Goal: Book appointment/travel/reservation

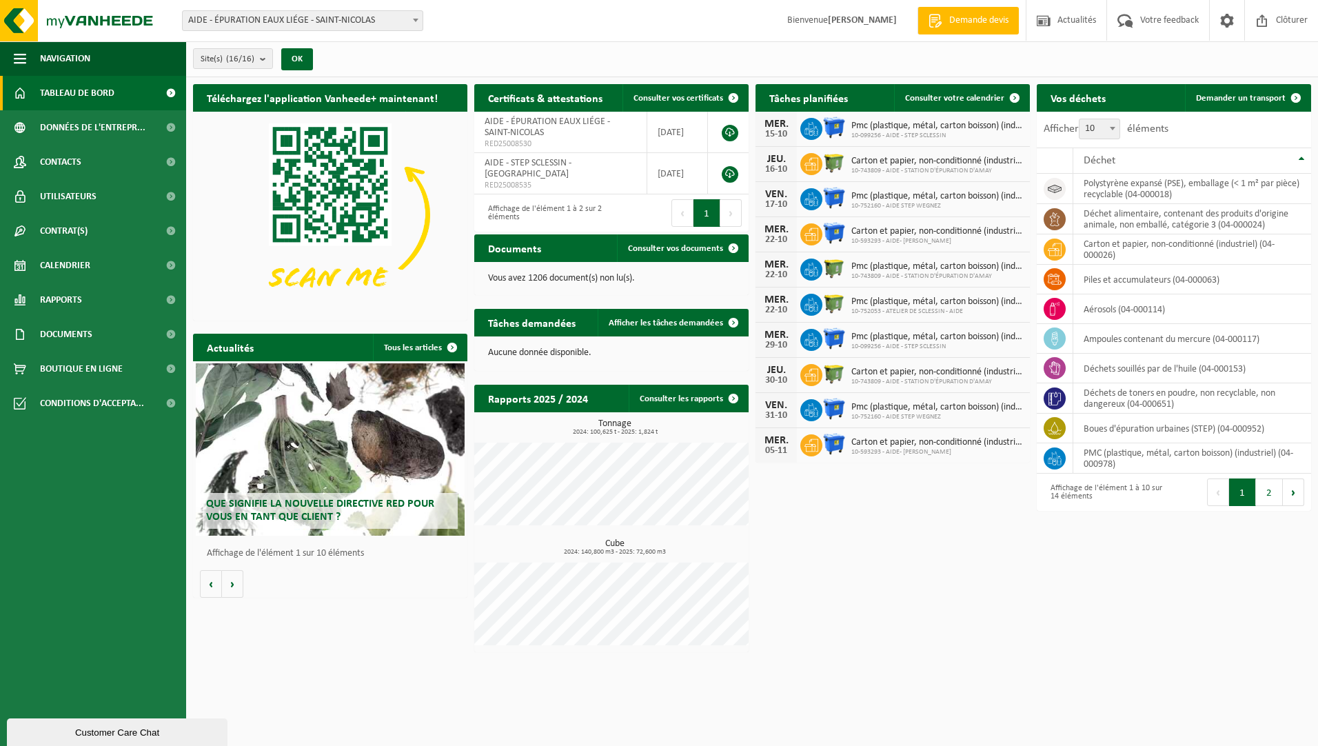
click at [414, 19] on b at bounding box center [416, 20] width 6 height 3
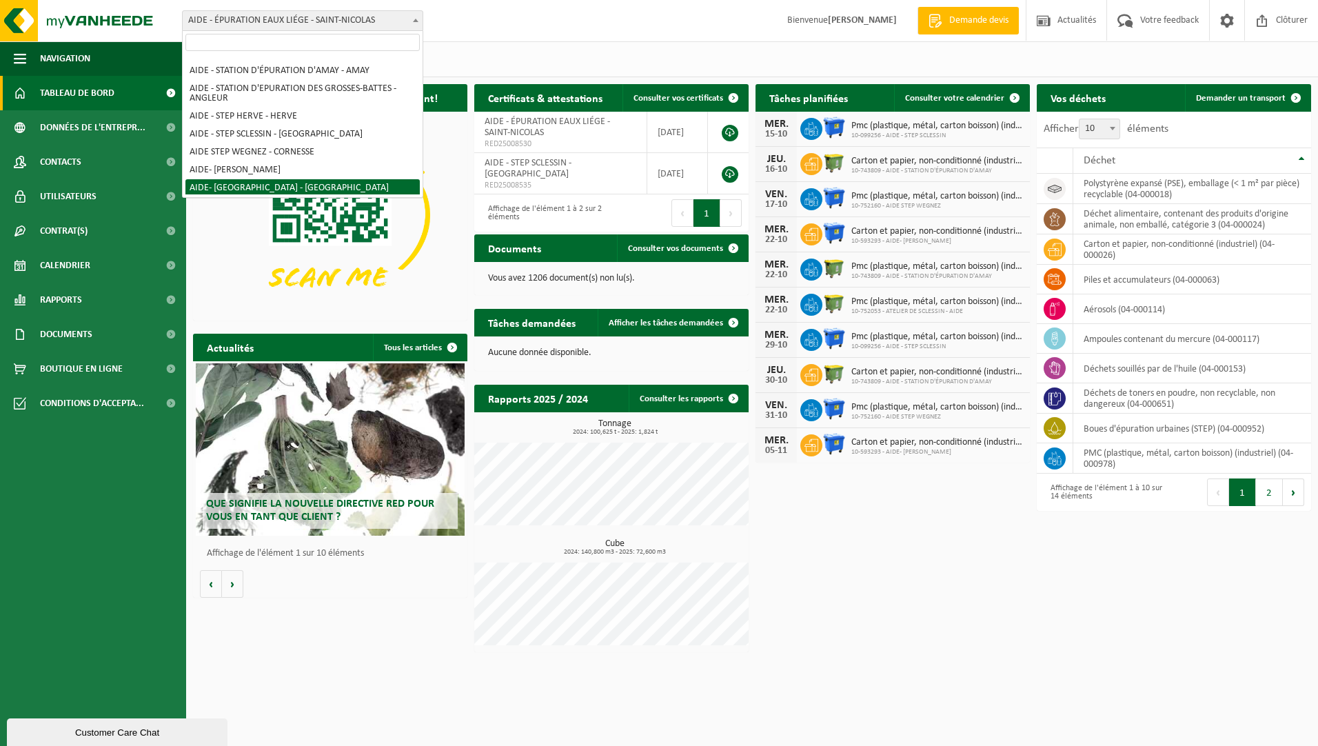
scroll to position [186, 0]
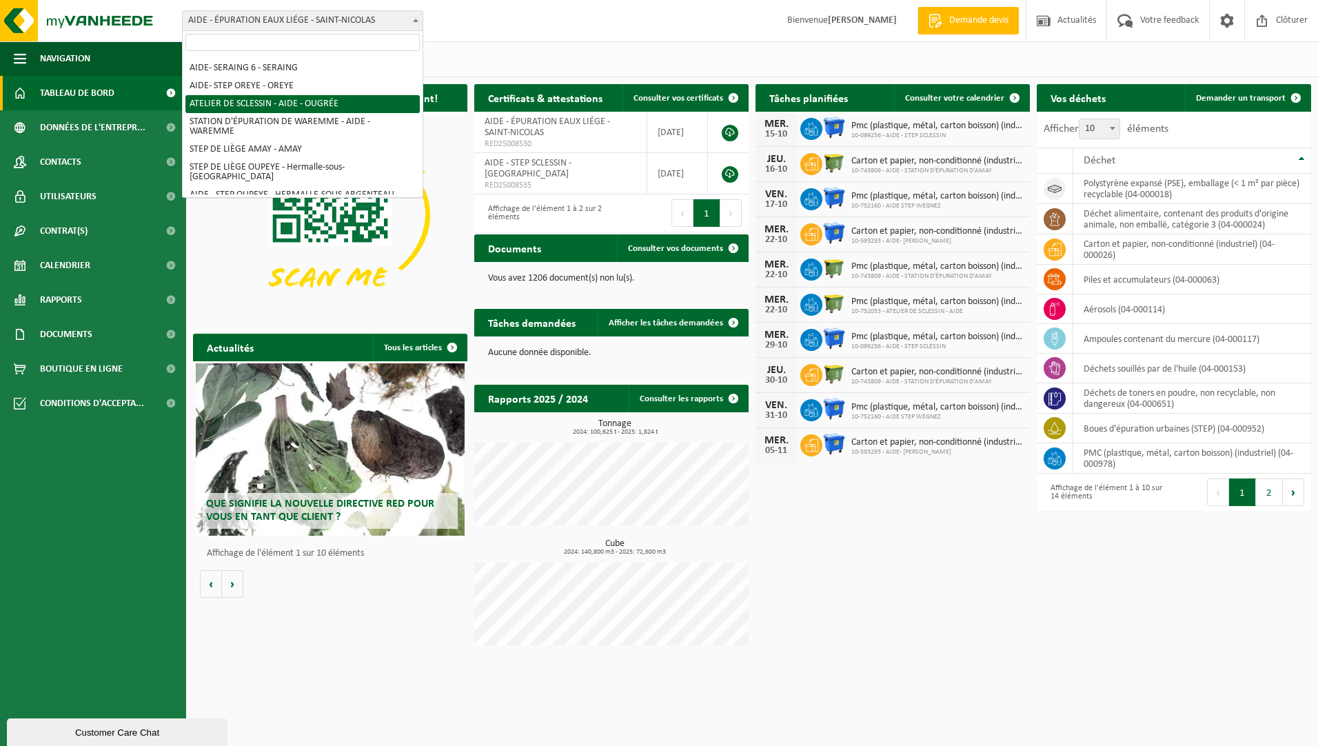
select select "7012"
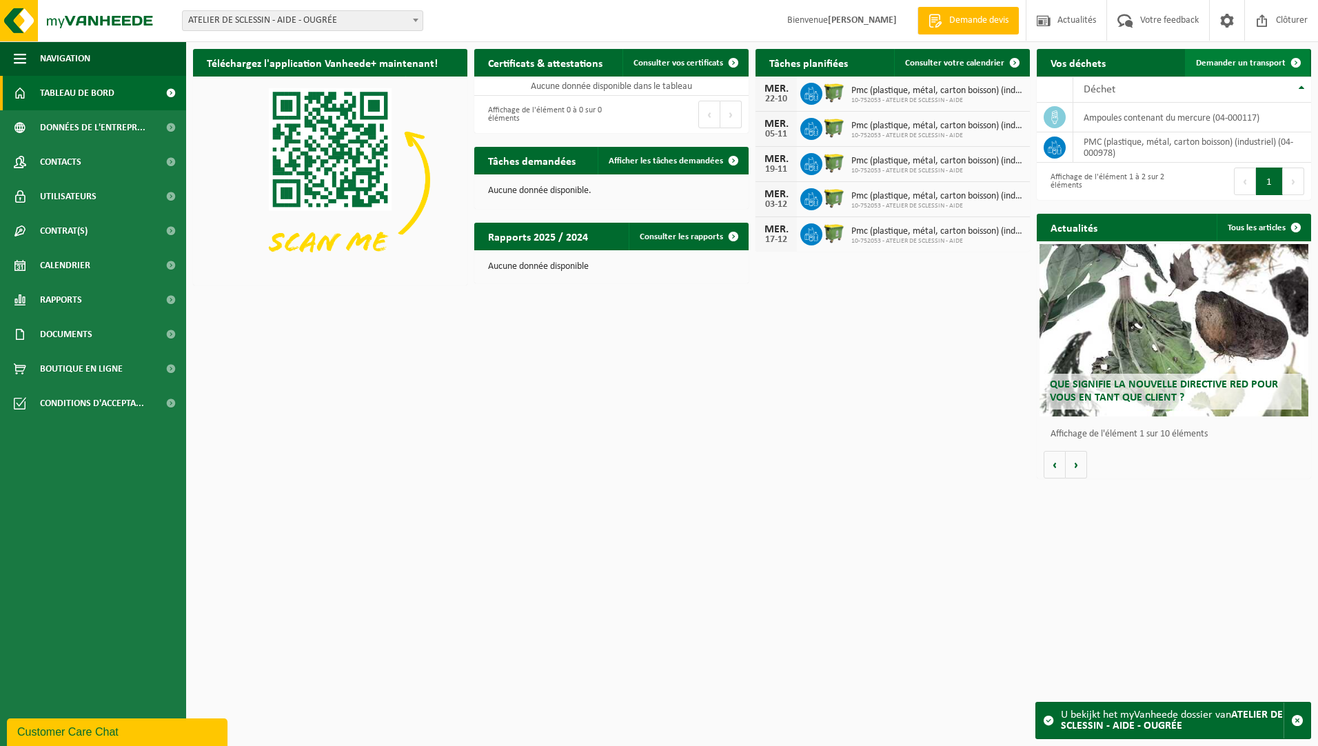
click at [1218, 63] on span "Demander un transport" at bounding box center [1241, 63] width 90 height 9
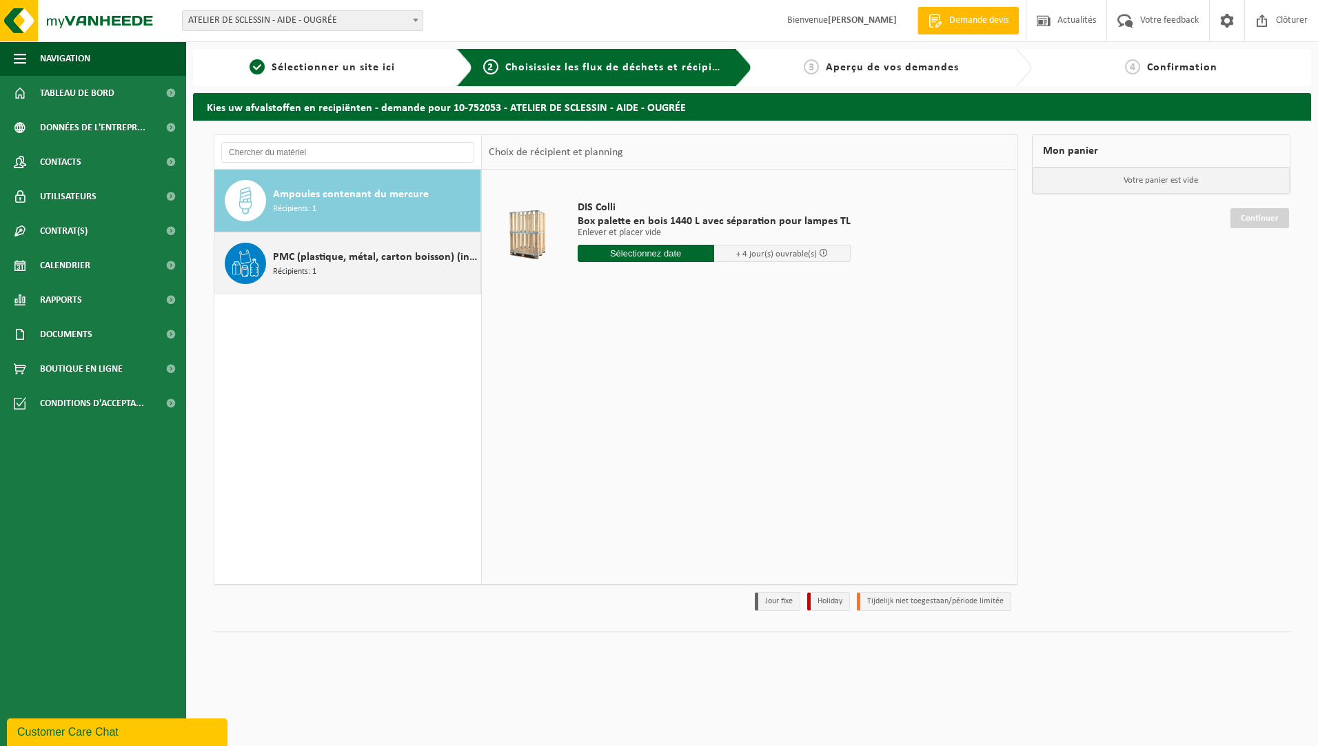
click at [270, 260] on div "PMC (plastique, métal, carton boisson) (industriel) Récipients: 1" at bounding box center [347, 263] width 267 height 62
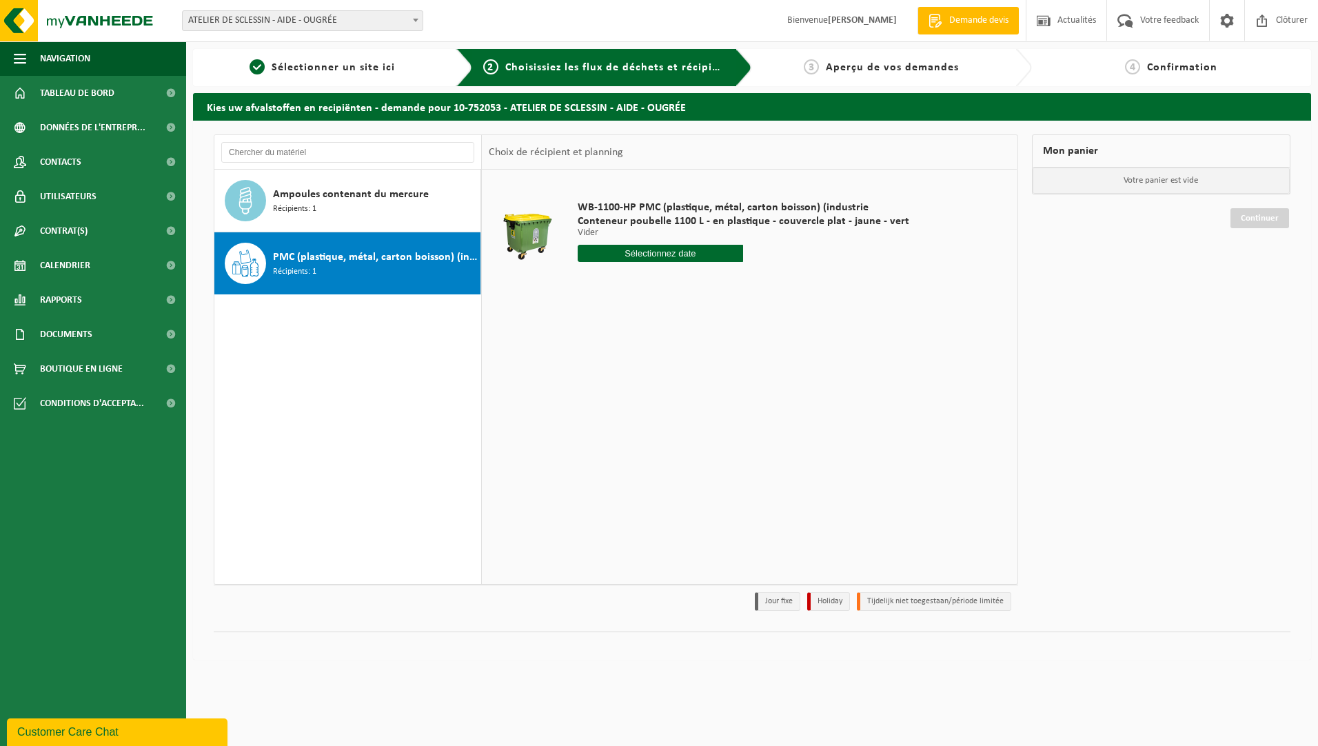
click at [636, 253] on input "text" at bounding box center [661, 253] width 166 height 17
click at [638, 376] on div "15" at bounding box center [639, 376] width 24 height 22
type input "à partir de 2025-10-15"
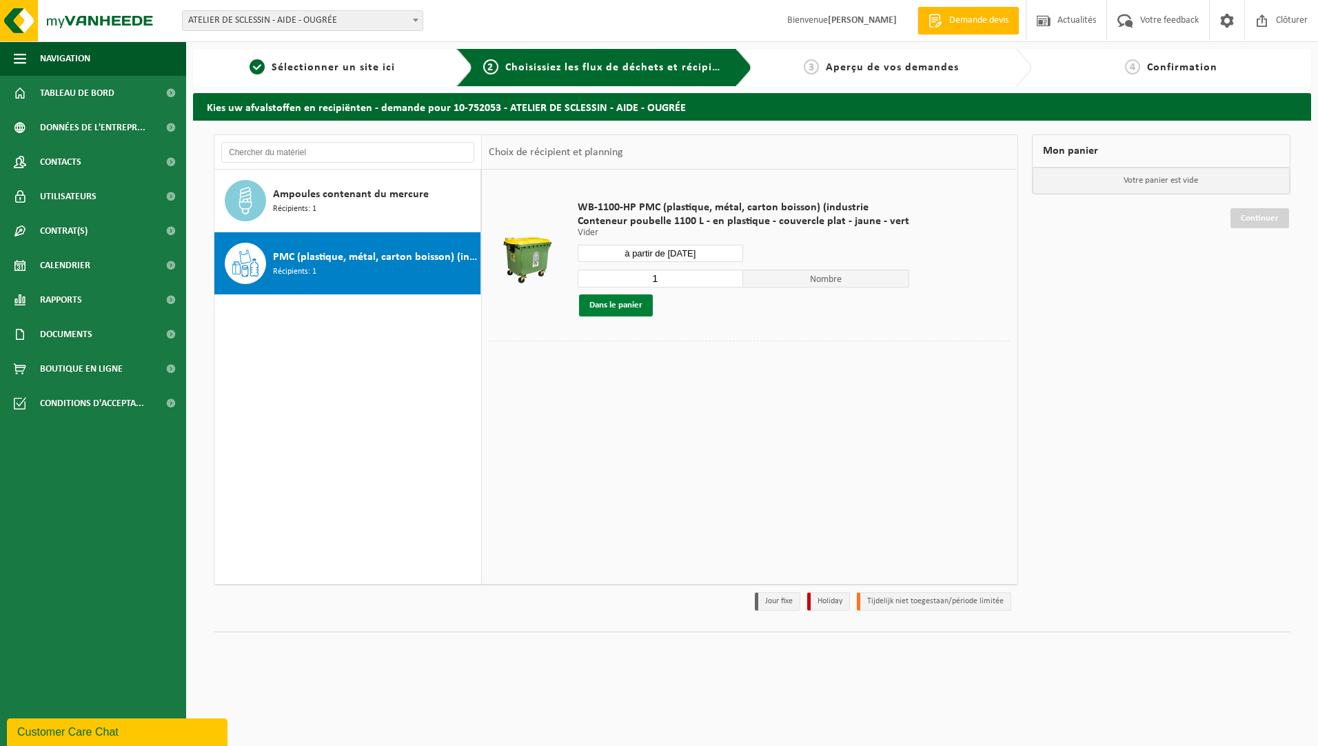
click at [606, 310] on button "Dans le panier" at bounding box center [616, 305] width 74 height 22
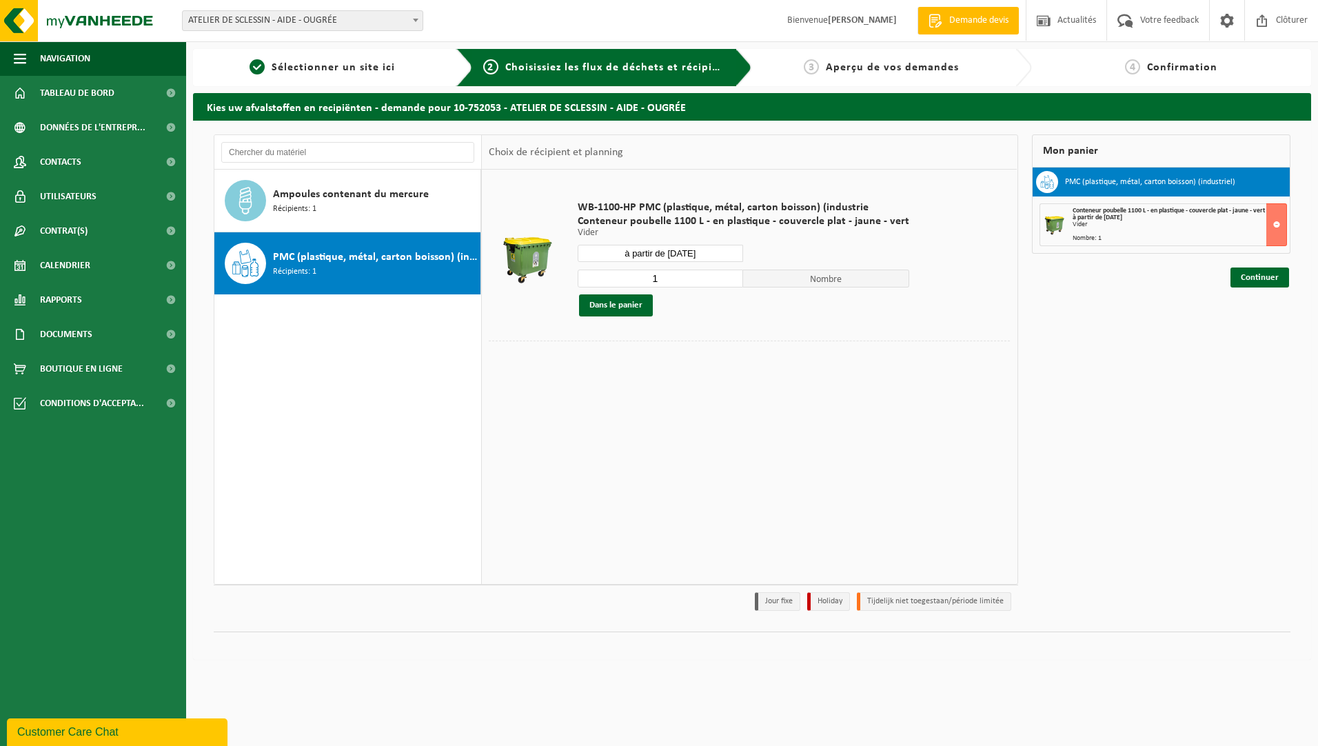
click at [1186, 382] on div "Mon panier PMC (plastique, métal, carton boisson) (industriel) Conteneur poubel…" at bounding box center [1161, 375] width 273 height 483
click at [1282, 17] on span "Clôturer" at bounding box center [1292, 20] width 39 height 41
